Goal: Ask a question

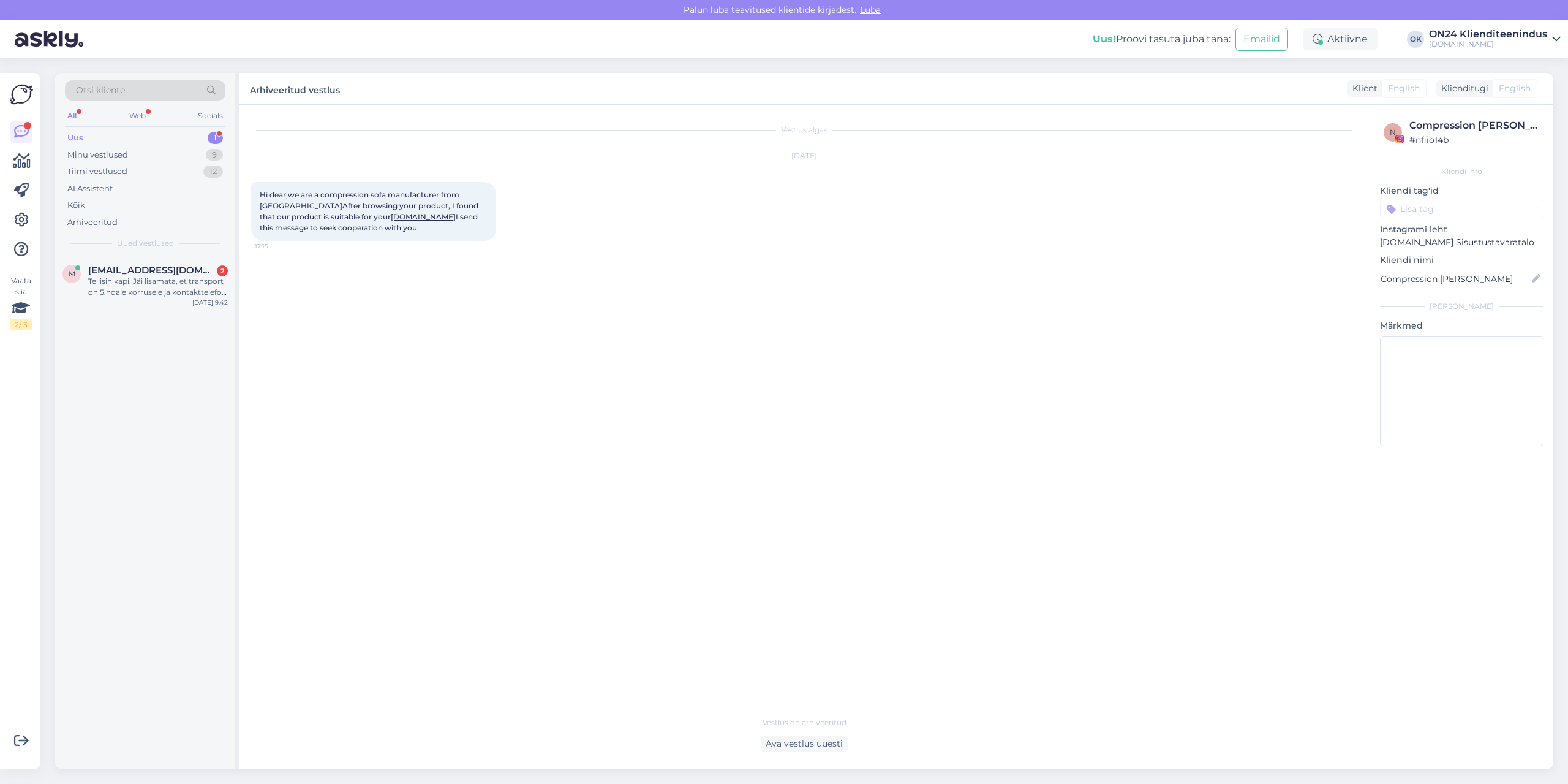
click at [118, 135] on div "Uus 1" at bounding box center [145, 138] width 160 height 17
click at [164, 290] on div "Tellisin kapi. Jäi lisamata, et transport on 5.ndale korrusele ja kontakttelefo…" at bounding box center [157, 286] width 140 height 22
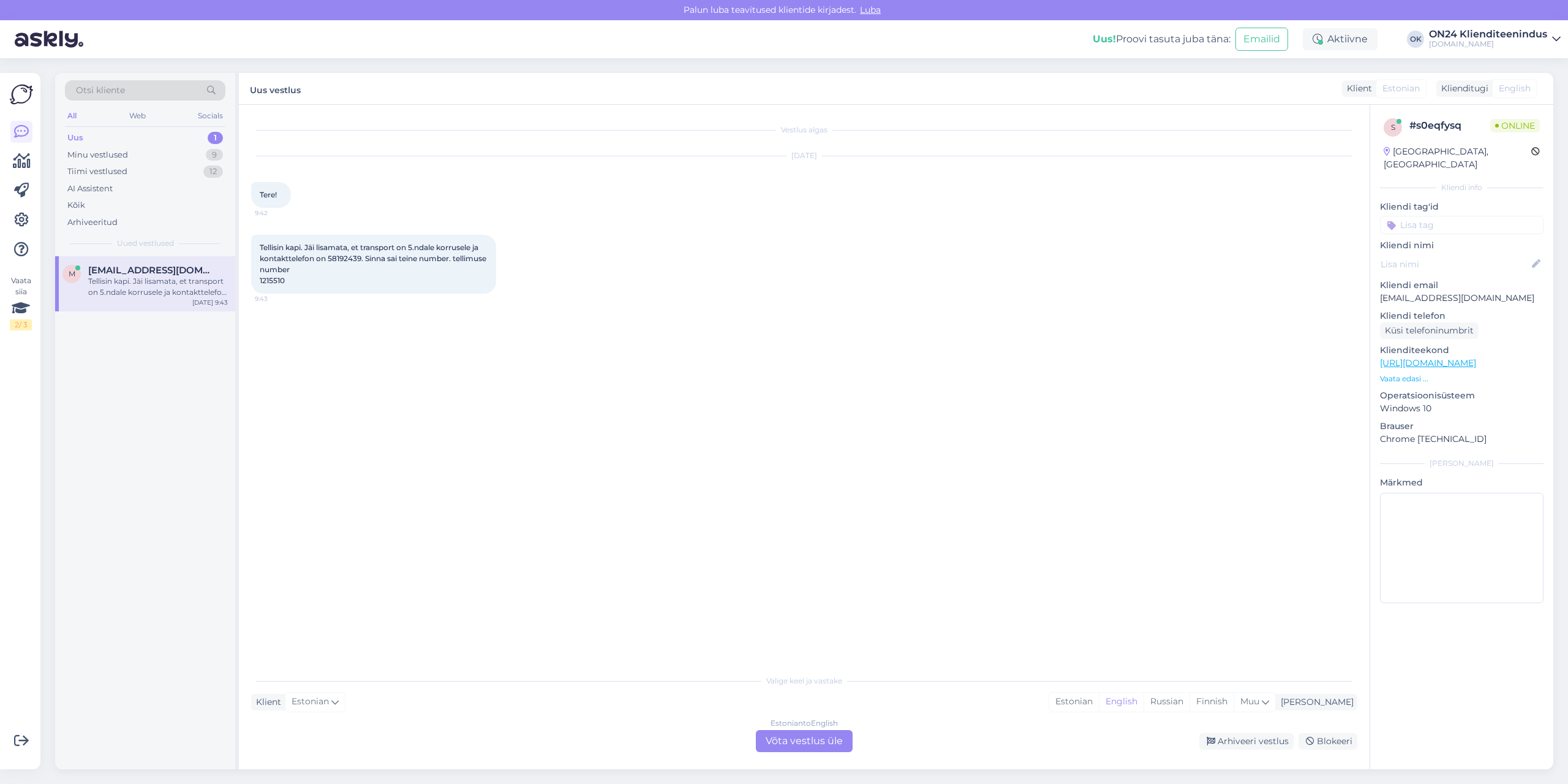
click at [276, 283] on span "Tellisin kapi. Jäi lisamata, et transport on 5.ndale korrusele ja kontakttelefo…" at bounding box center [374, 264] width 229 height 43
copy div "1215510 9:43"
click at [343, 258] on span "Tellisin kapi. Jäi lisamata, et transport on 5.ndale korrusele ja kontakttelefo…" at bounding box center [374, 264] width 229 height 43
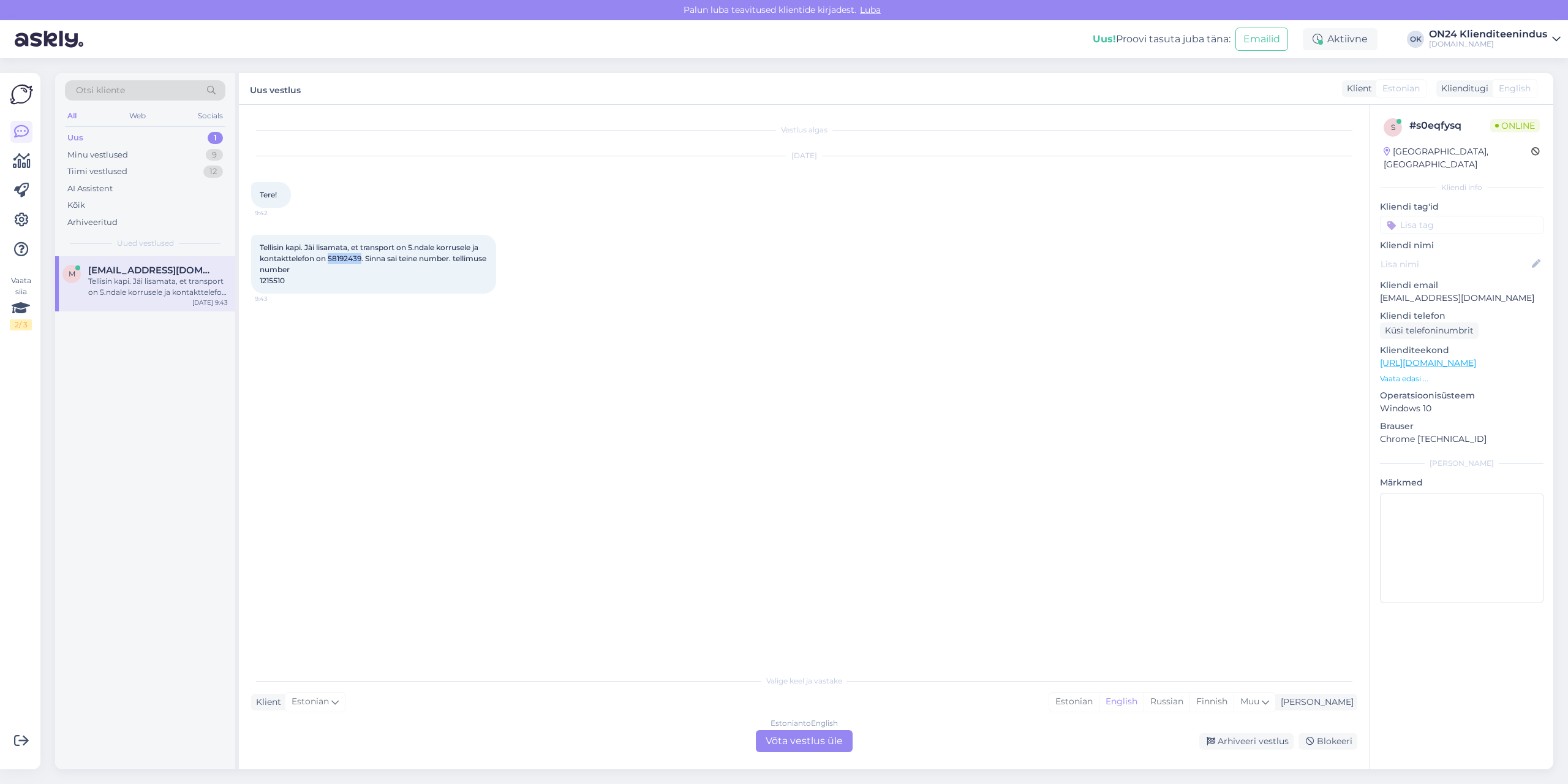
copy span "58192439"
click at [1098, 700] on div "Estonian" at bounding box center [1073, 701] width 50 height 18
click at [784, 734] on div "Estonian to Estonian Võta vestlus üle" at bounding box center [804, 740] width 97 height 22
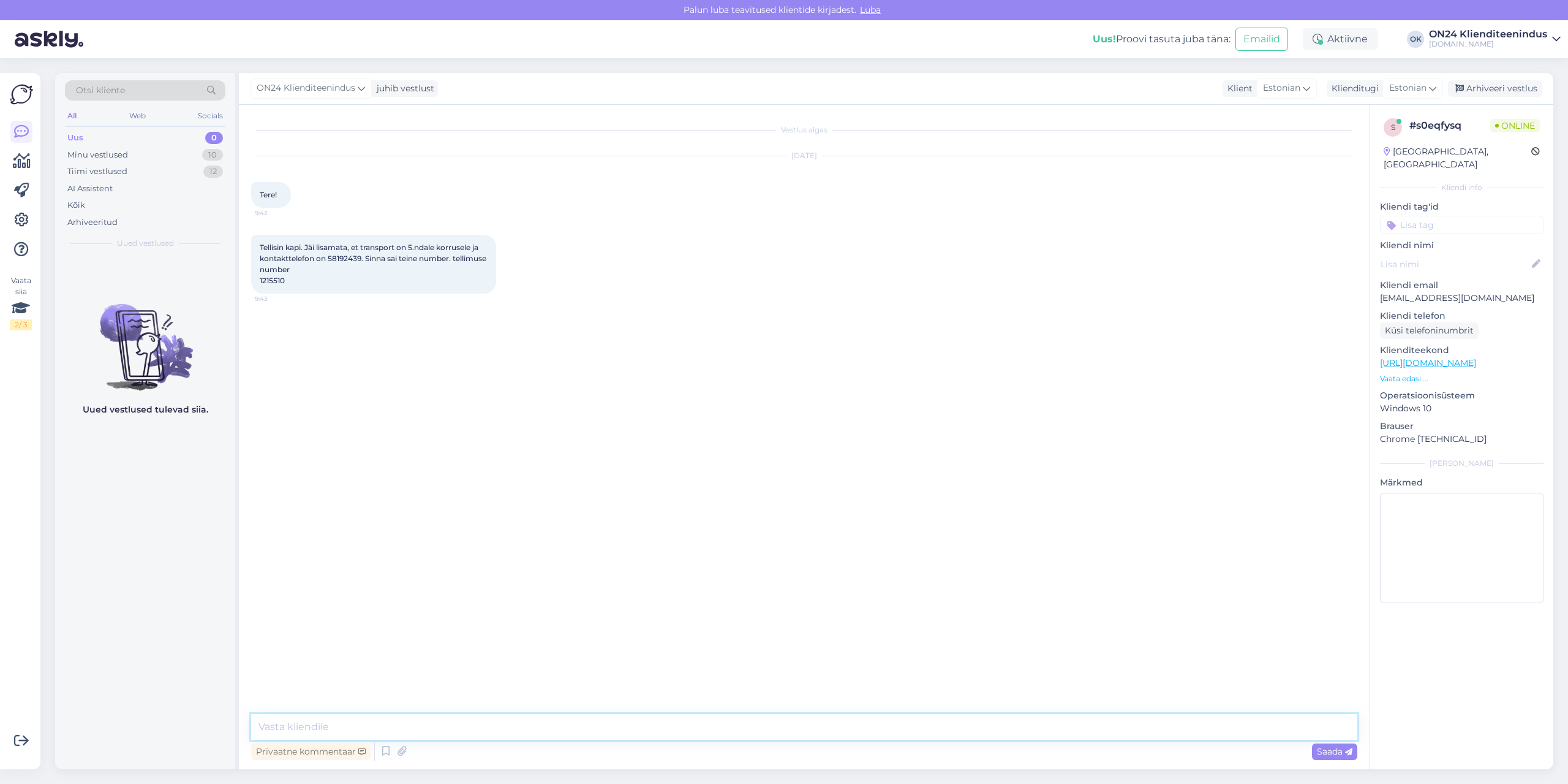
click at [774, 724] on textarea at bounding box center [804, 727] width 1106 height 26
type textarea "Tere! Telefoninumber muudetud."
type textarea "T"
type textarea "Transpordi viisiks on valitud tuppa."
click at [83, 156] on div "Minu vestlused" at bounding box center [97, 155] width 61 height 12
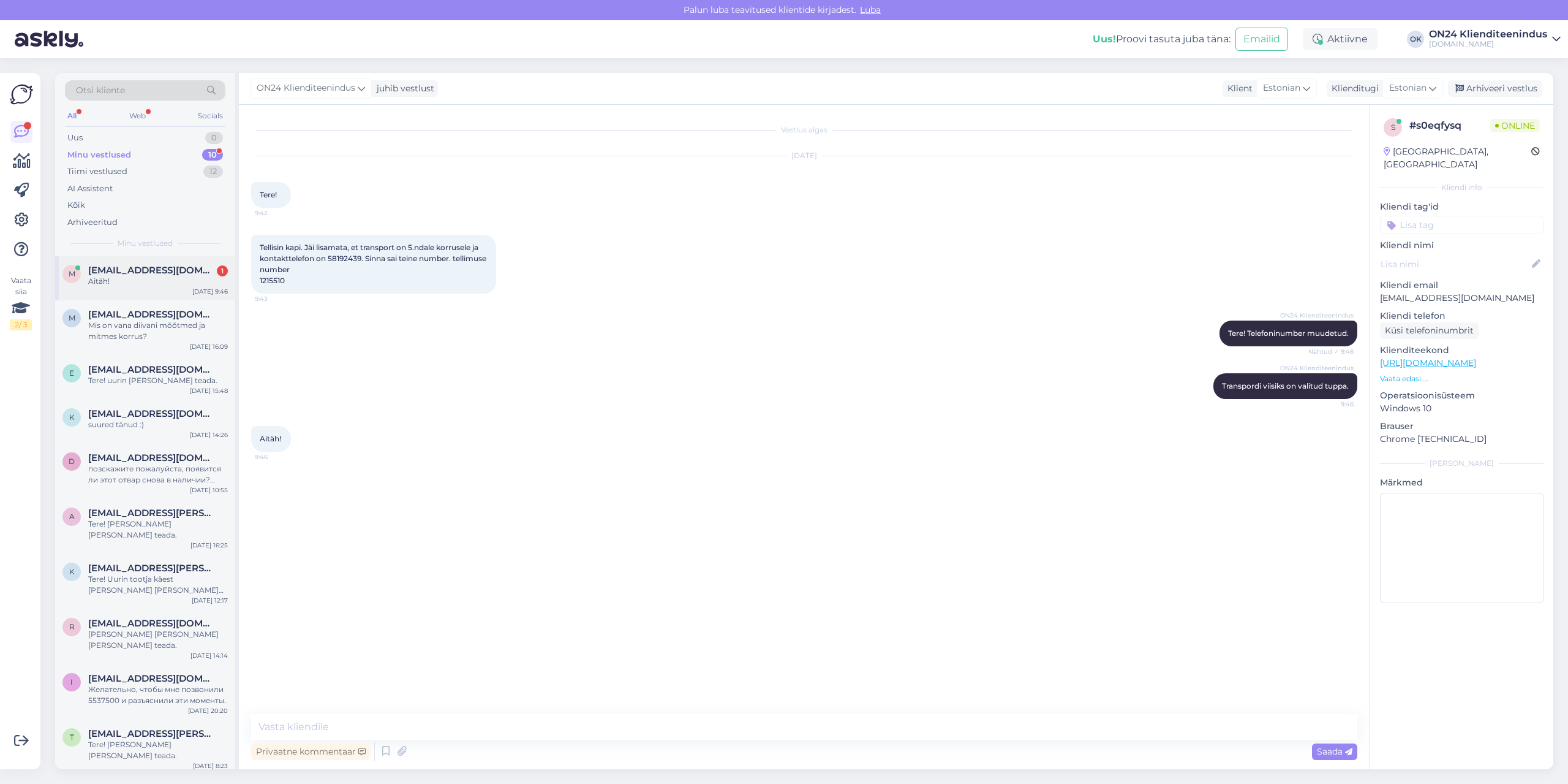
click at [150, 265] on span "[EMAIL_ADDRESS][DOMAIN_NAME]" at bounding box center [151, 270] width 127 height 11
